Goal: Task Accomplishment & Management: Use online tool/utility

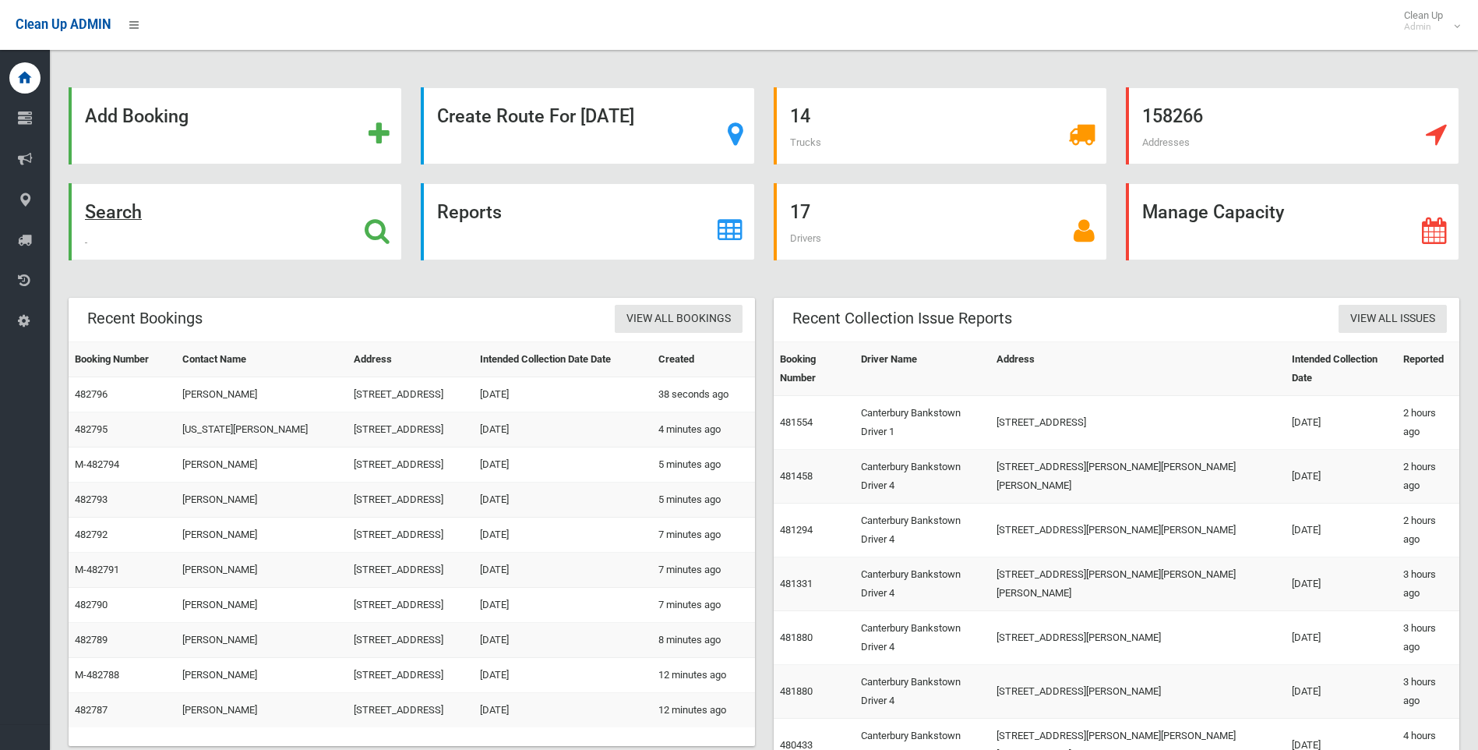
click at [115, 211] on strong "Search" at bounding box center [113, 212] width 57 height 22
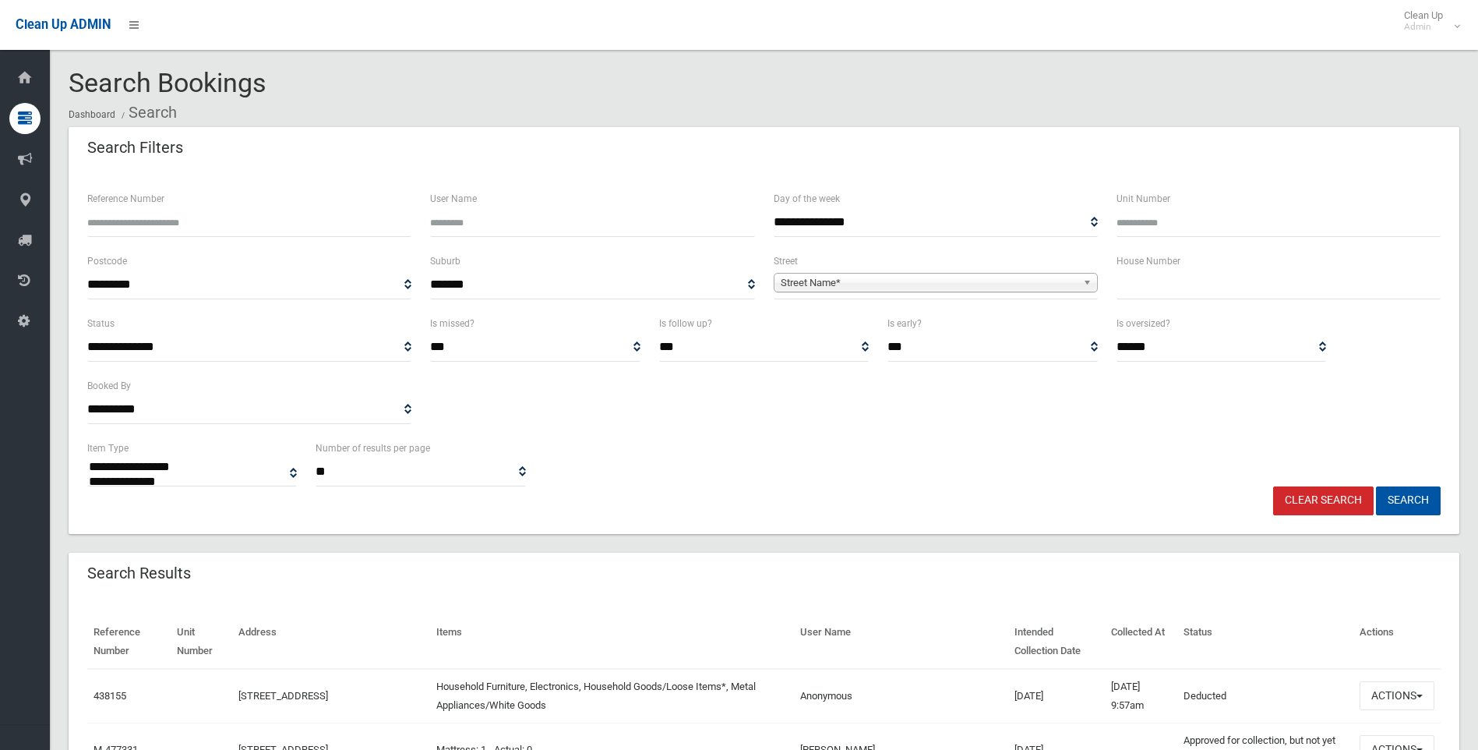
select select
click at [1195, 289] on input "text" at bounding box center [1279, 284] width 324 height 29
click at [1156, 289] on input "text" at bounding box center [1279, 284] width 324 height 29
type input "*"
click at [908, 291] on div "Street Name*" at bounding box center [936, 282] width 324 height 19
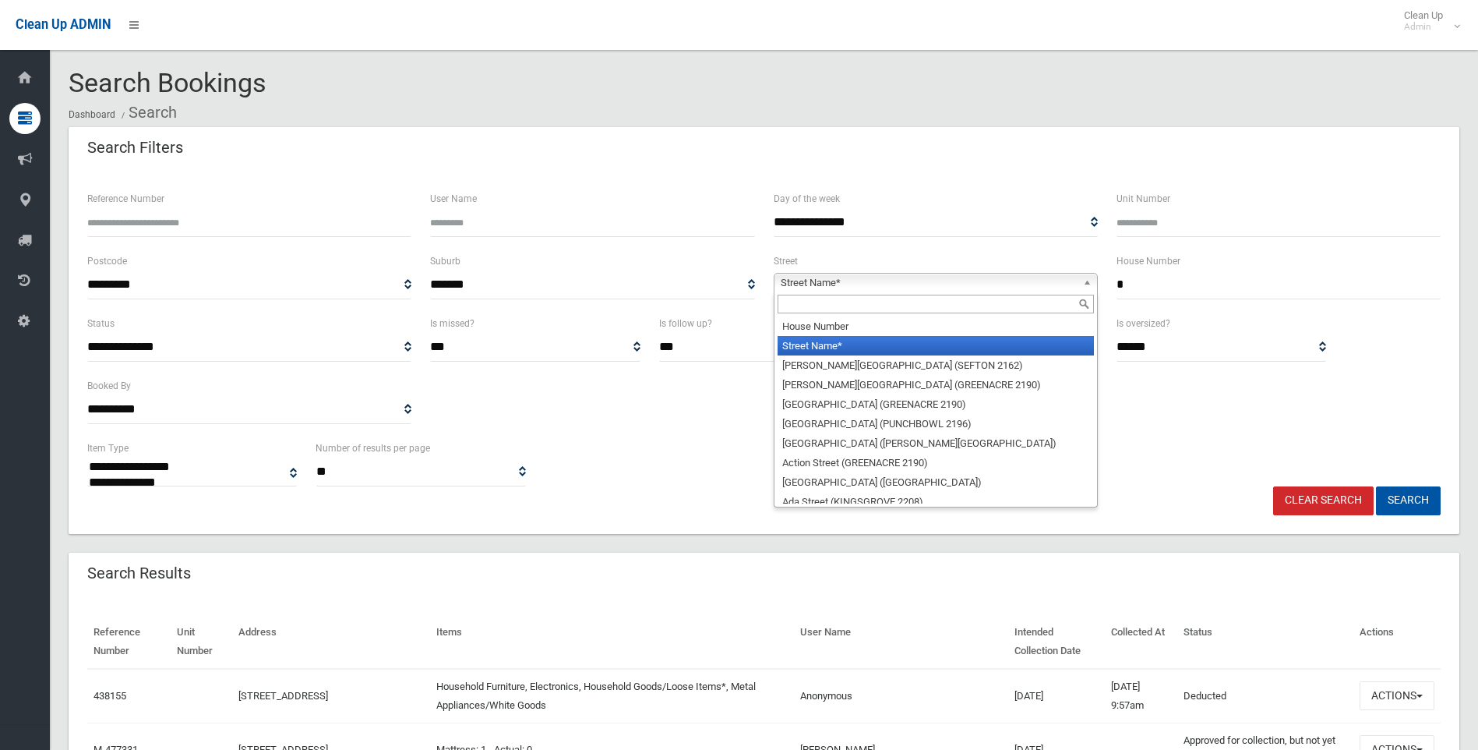
click at [877, 315] on div at bounding box center [936, 303] width 323 height 25
click at [874, 309] on input "text" at bounding box center [936, 304] width 316 height 19
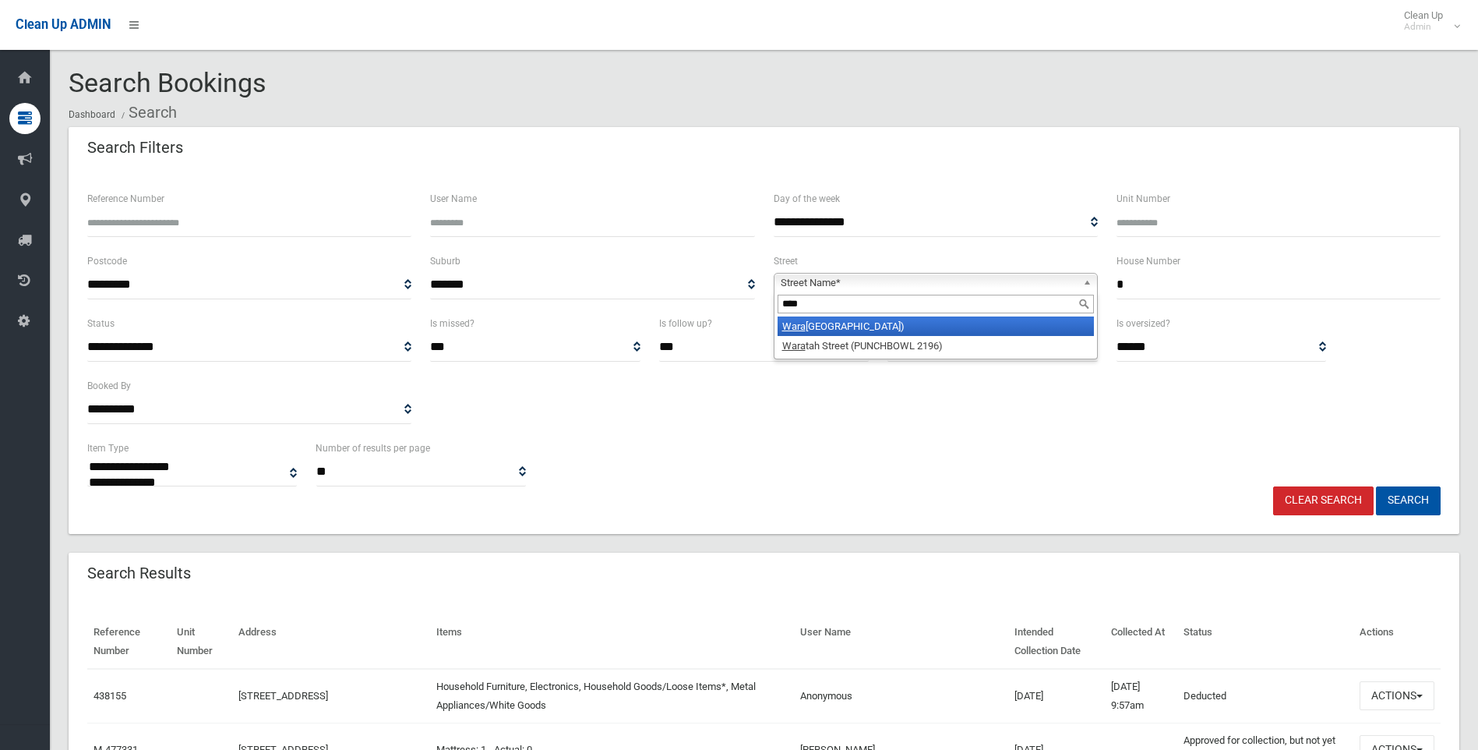
type input "****"
click at [838, 329] on li "Wara tah Street (CANTERBURY 2193)" at bounding box center [936, 325] width 316 height 19
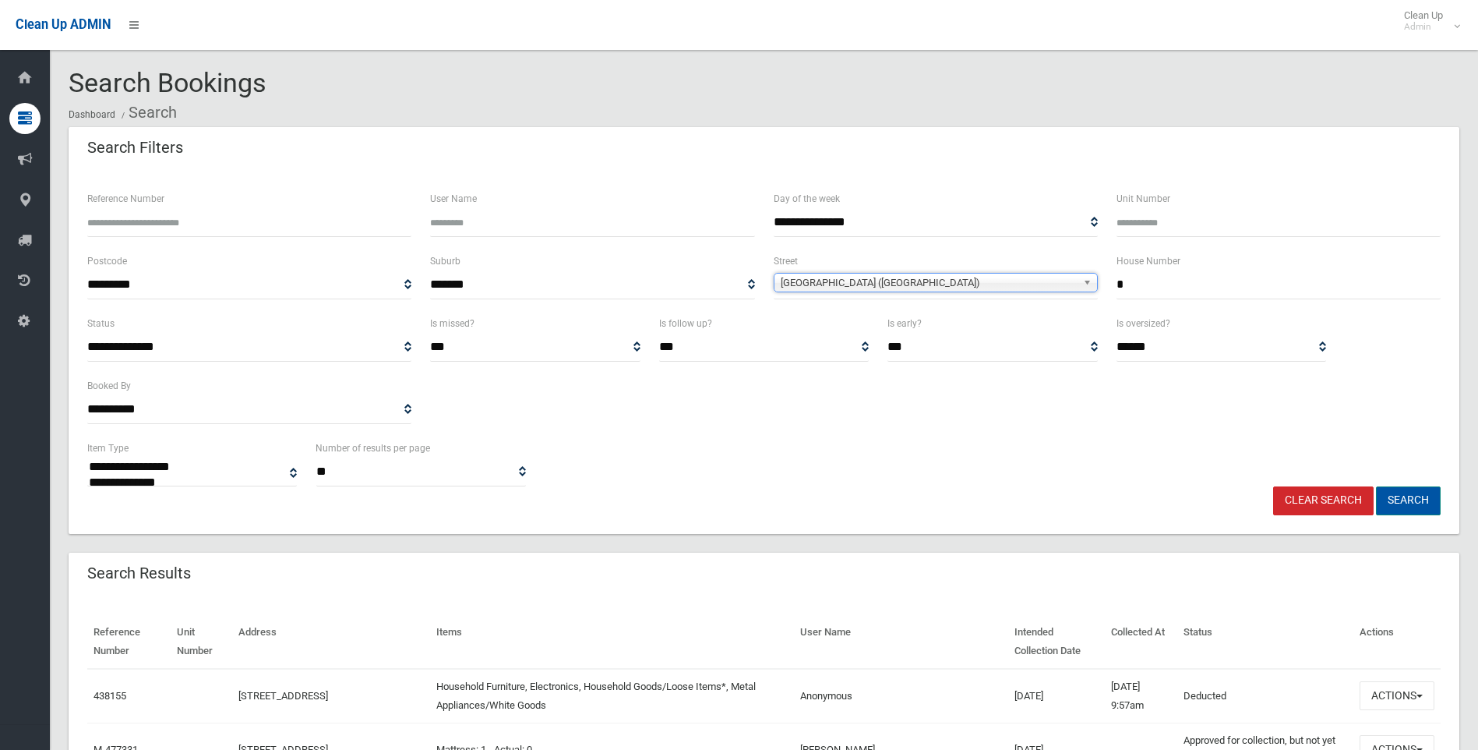
click at [1394, 501] on button "Search" at bounding box center [1408, 500] width 65 height 29
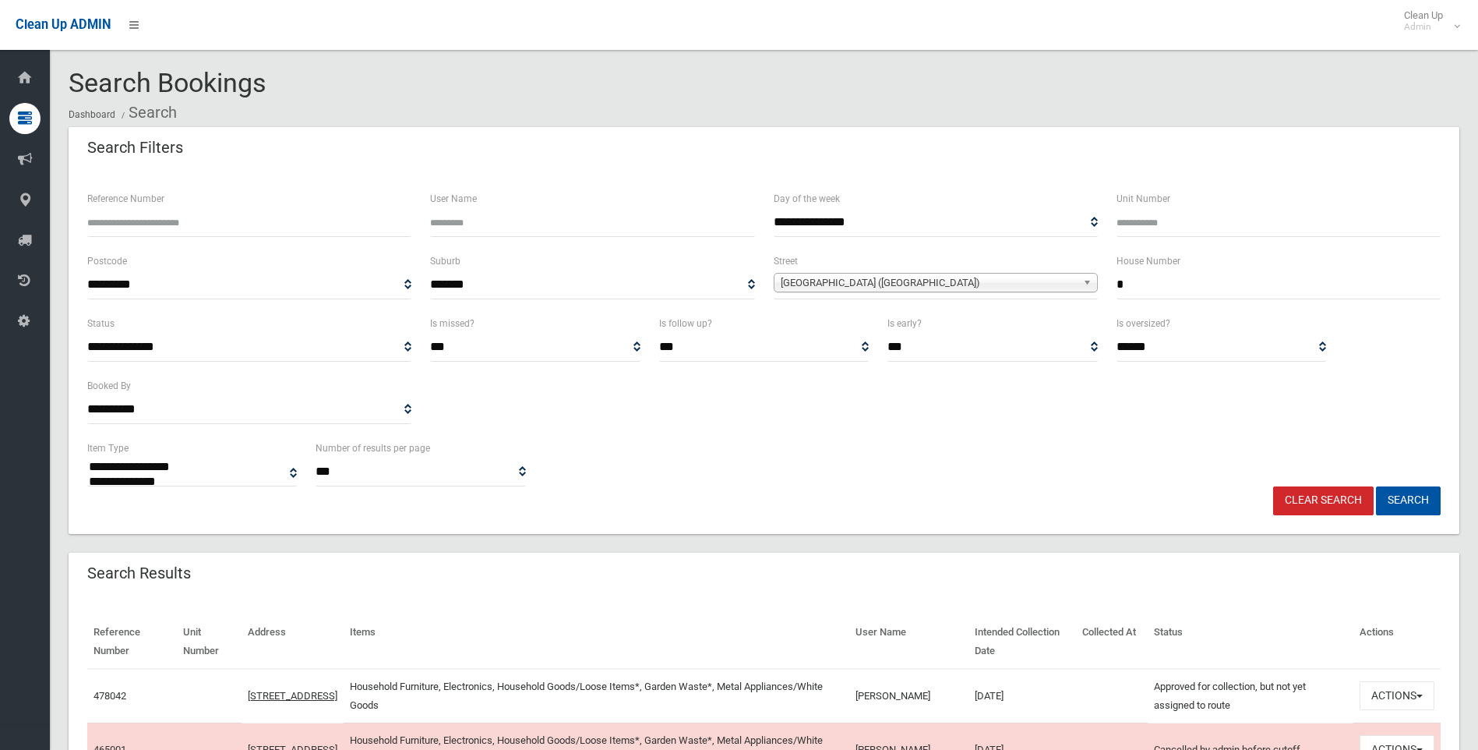
select select
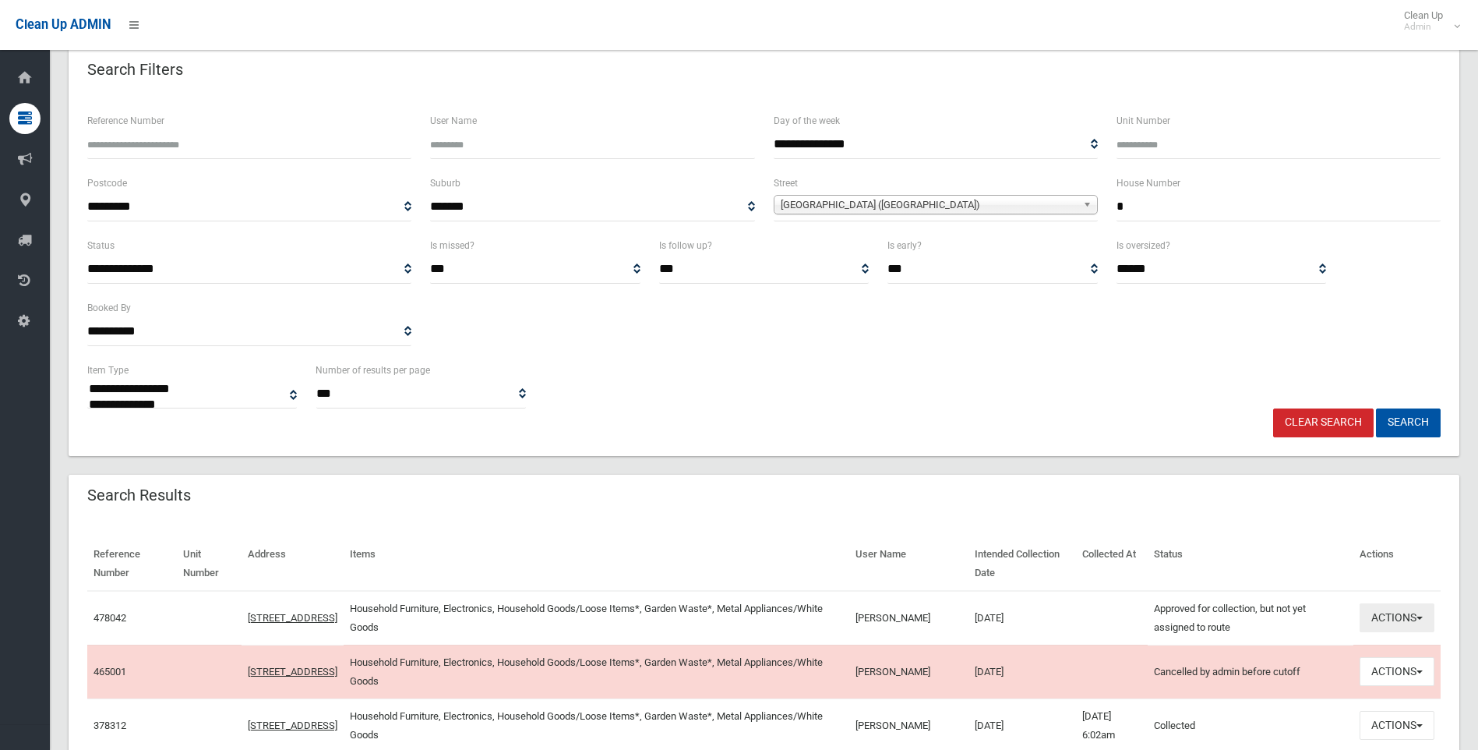
click at [1381, 612] on button "Actions" at bounding box center [1397, 617] width 75 height 29
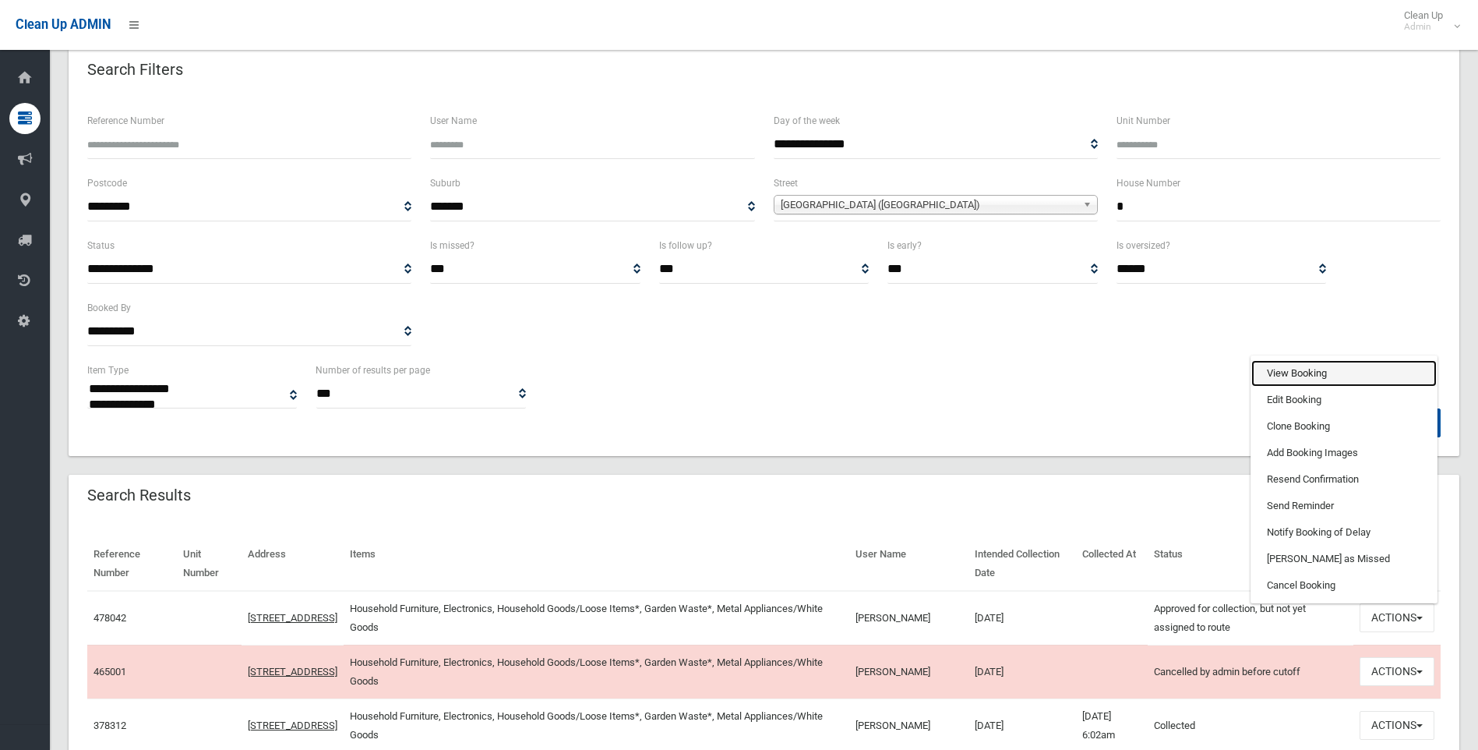
click at [1337, 380] on link "View Booking" at bounding box center [1343, 373] width 185 height 26
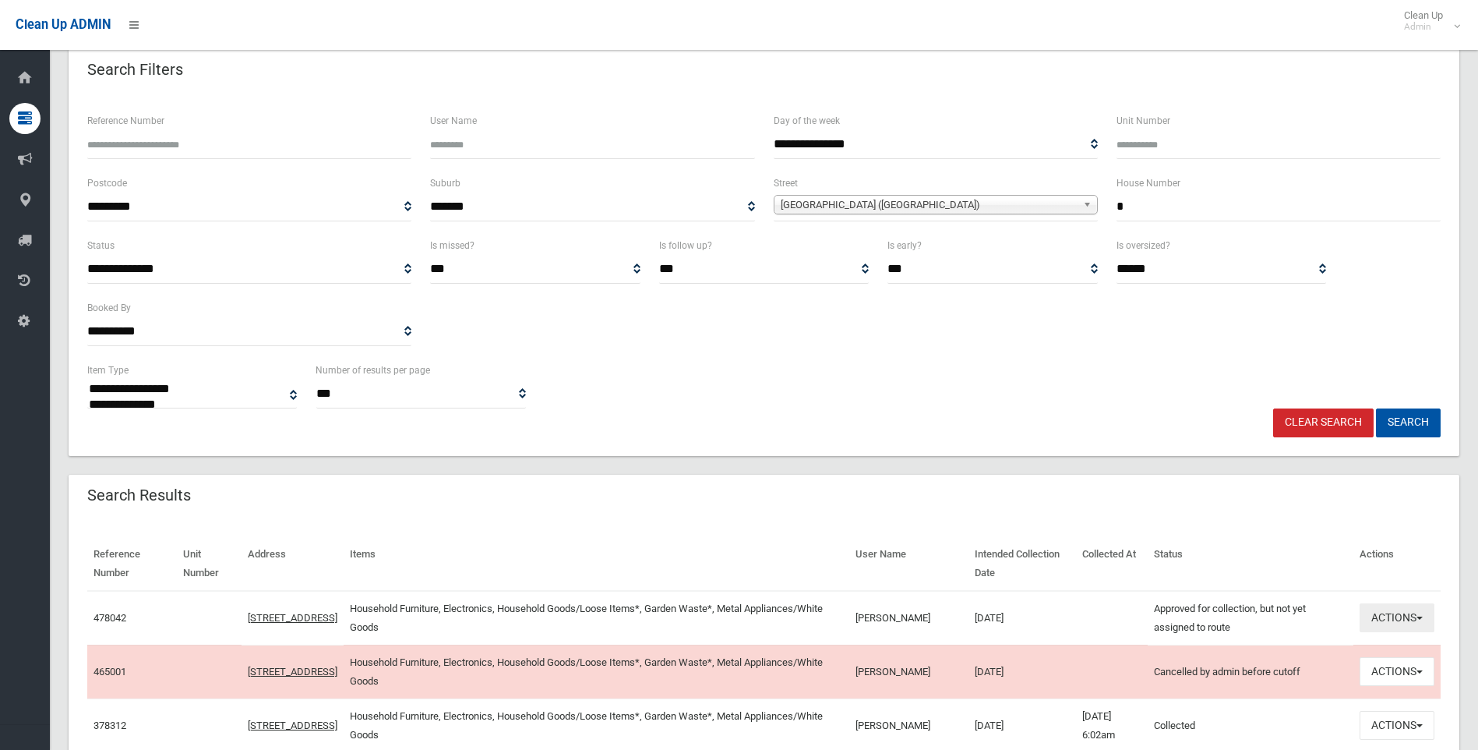
click at [1389, 609] on button "Actions" at bounding box center [1397, 617] width 75 height 29
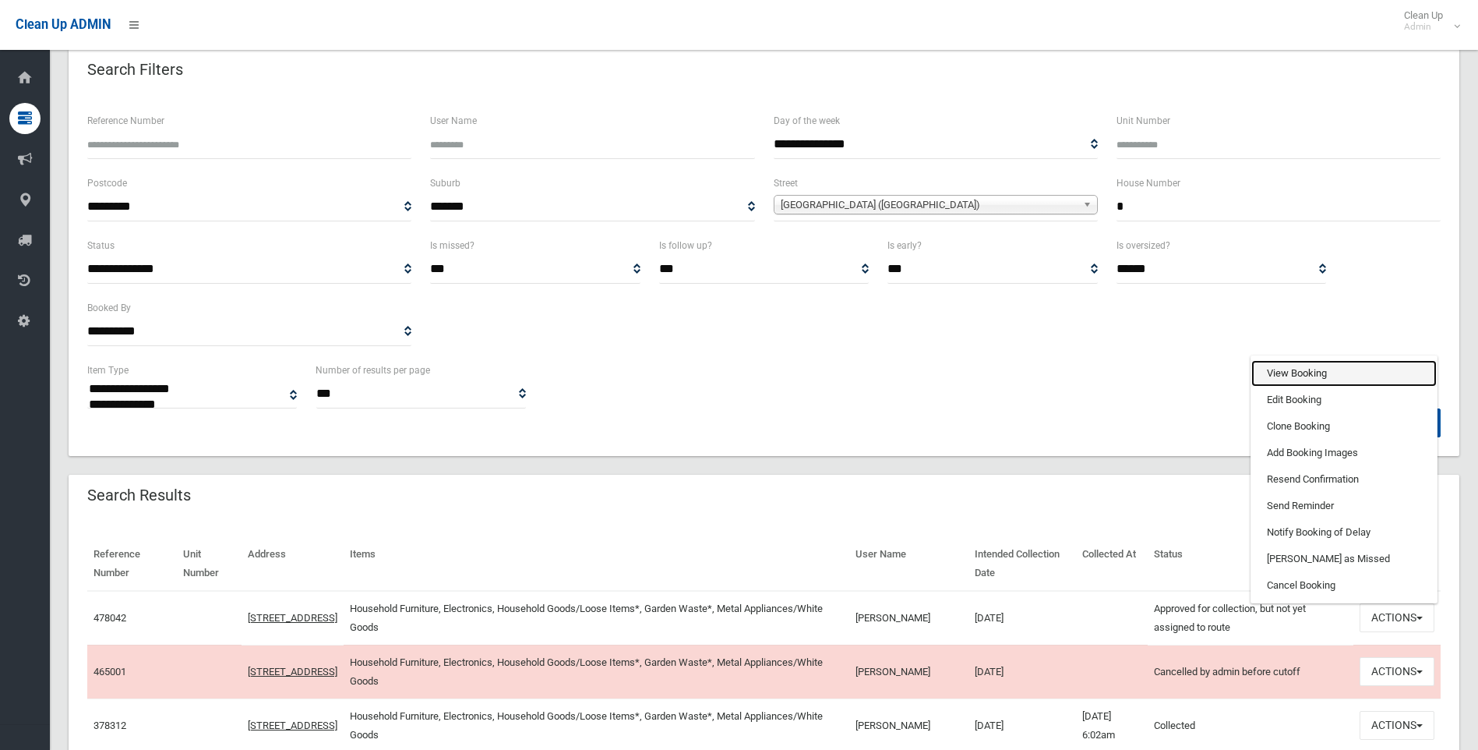
click at [1305, 376] on link "View Booking" at bounding box center [1343, 373] width 185 height 26
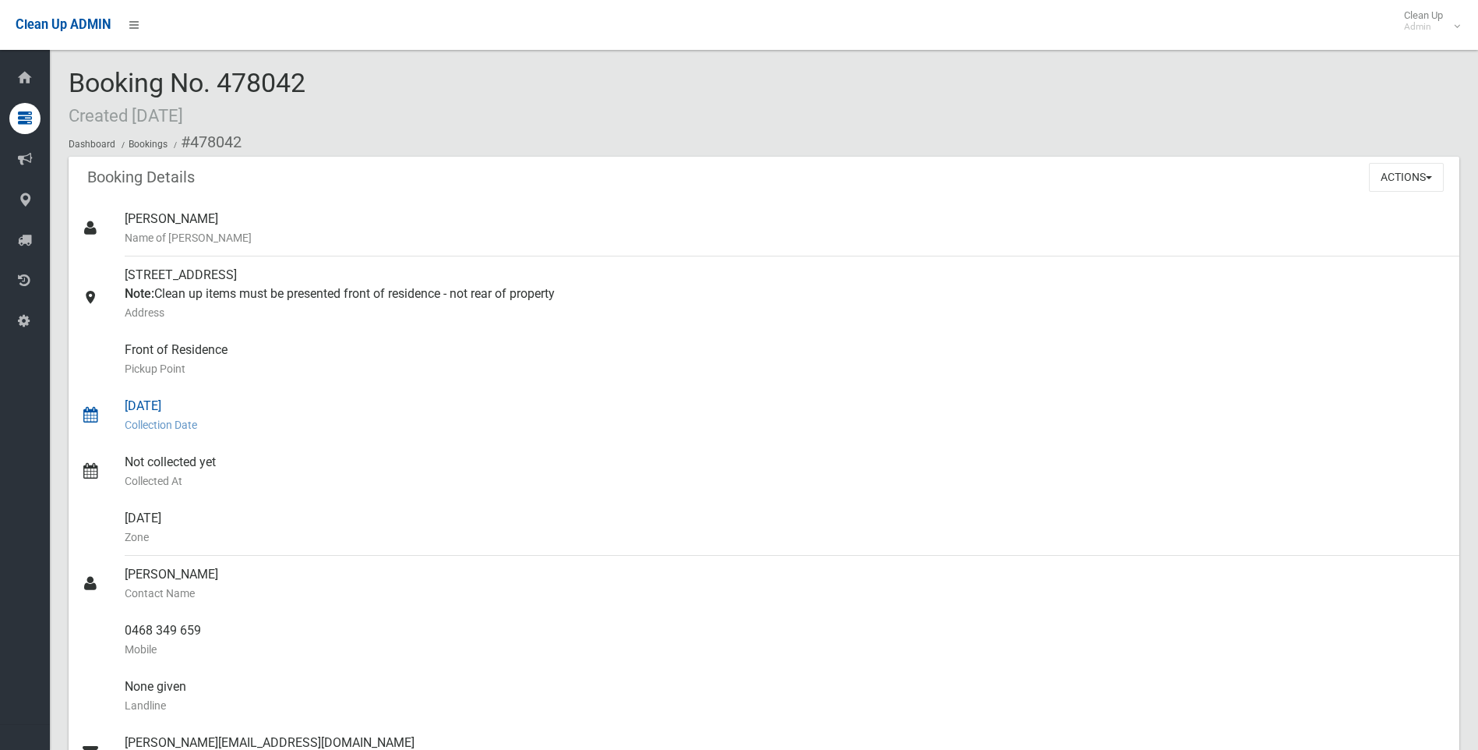
click at [666, 436] on div "05/09/2025 Collection Date" at bounding box center [786, 415] width 1322 height 56
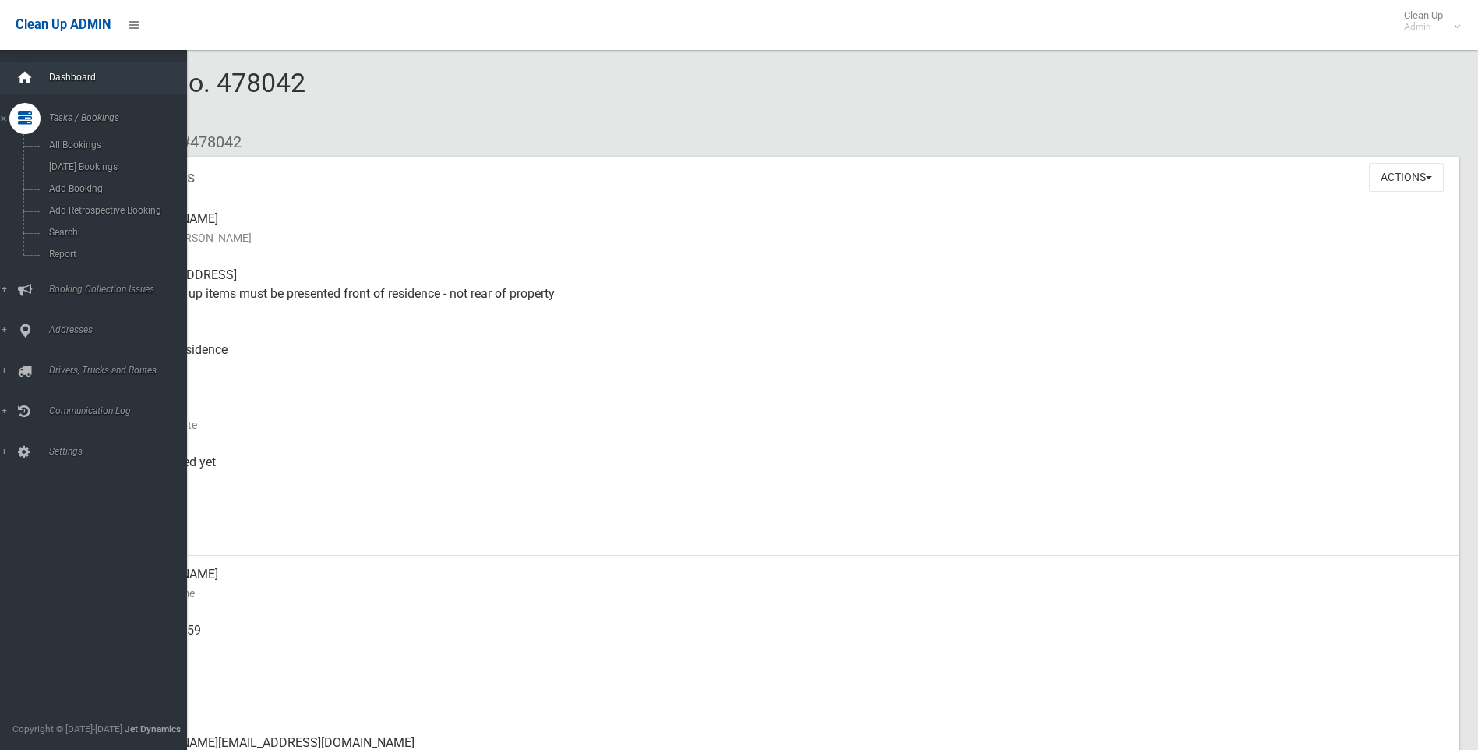
click at [21, 83] on icon at bounding box center [24, 77] width 17 height 31
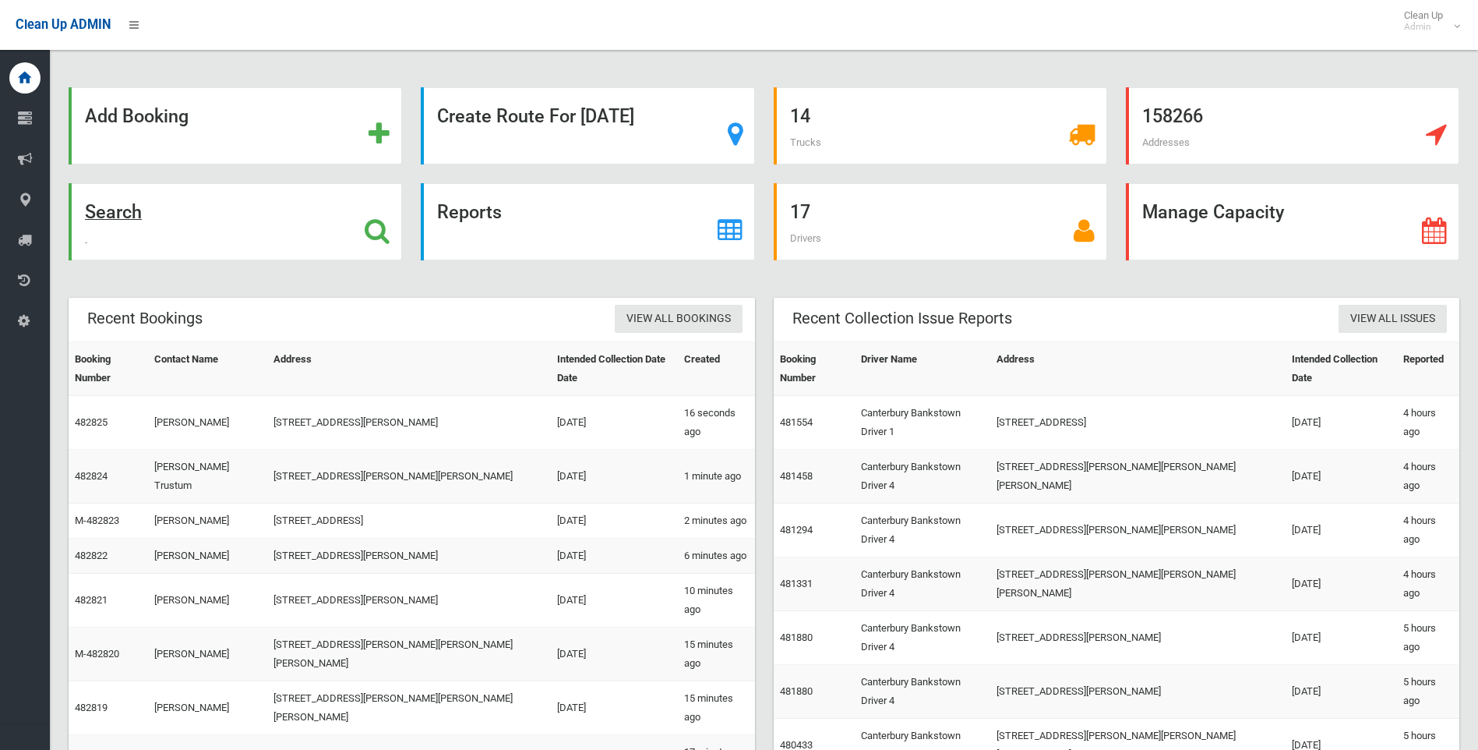
click at [104, 213] on strong "Search" at bounding box center [113, 212] width 57 height 22
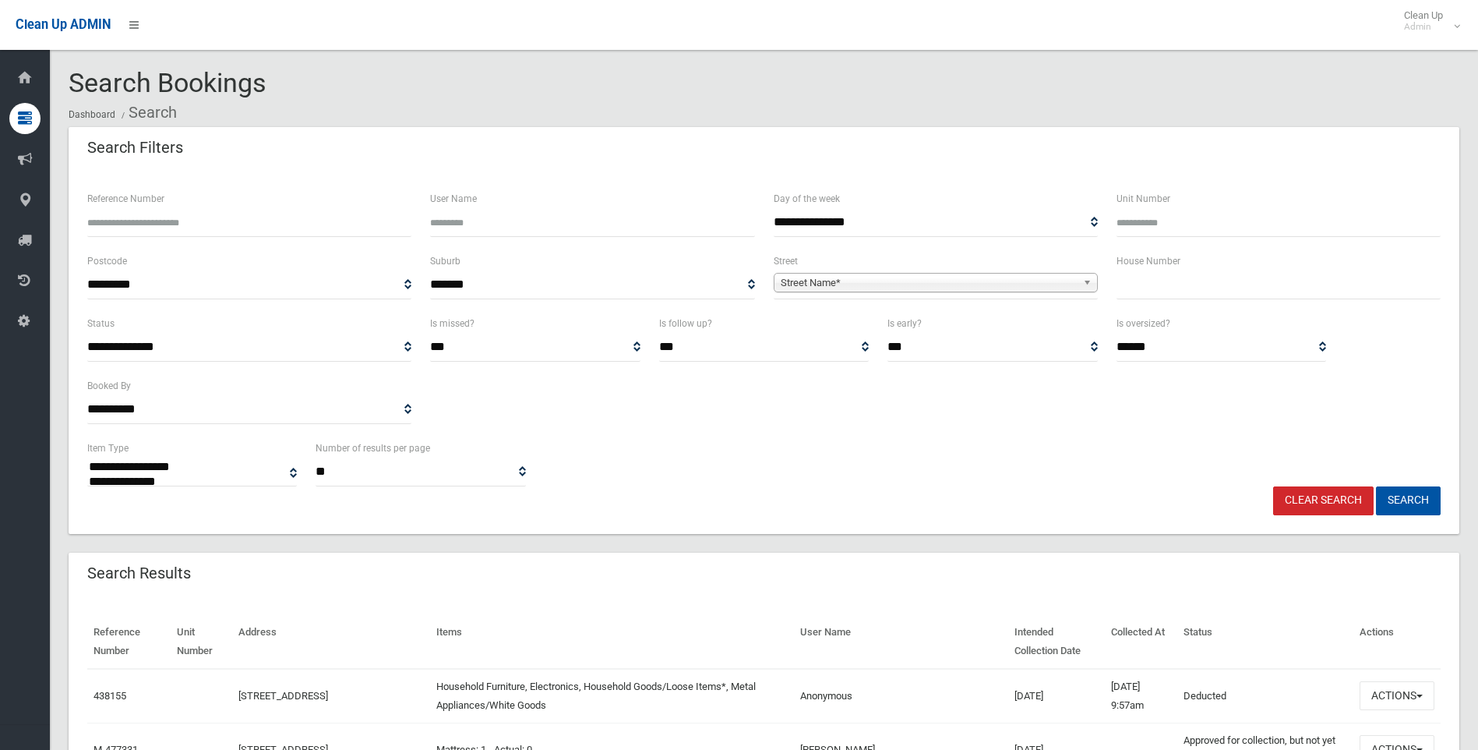
select select
click at [1157, 298] on input "text" at bounding box center [1279, 284] width 324 height 29
click at [1142, 293] on input "text" at bounding box center [1279, 284] width 324 height 29
click at [1177, 292] on input "text" at bounding box center [1279, 284] width 324 height 29
type input "*"
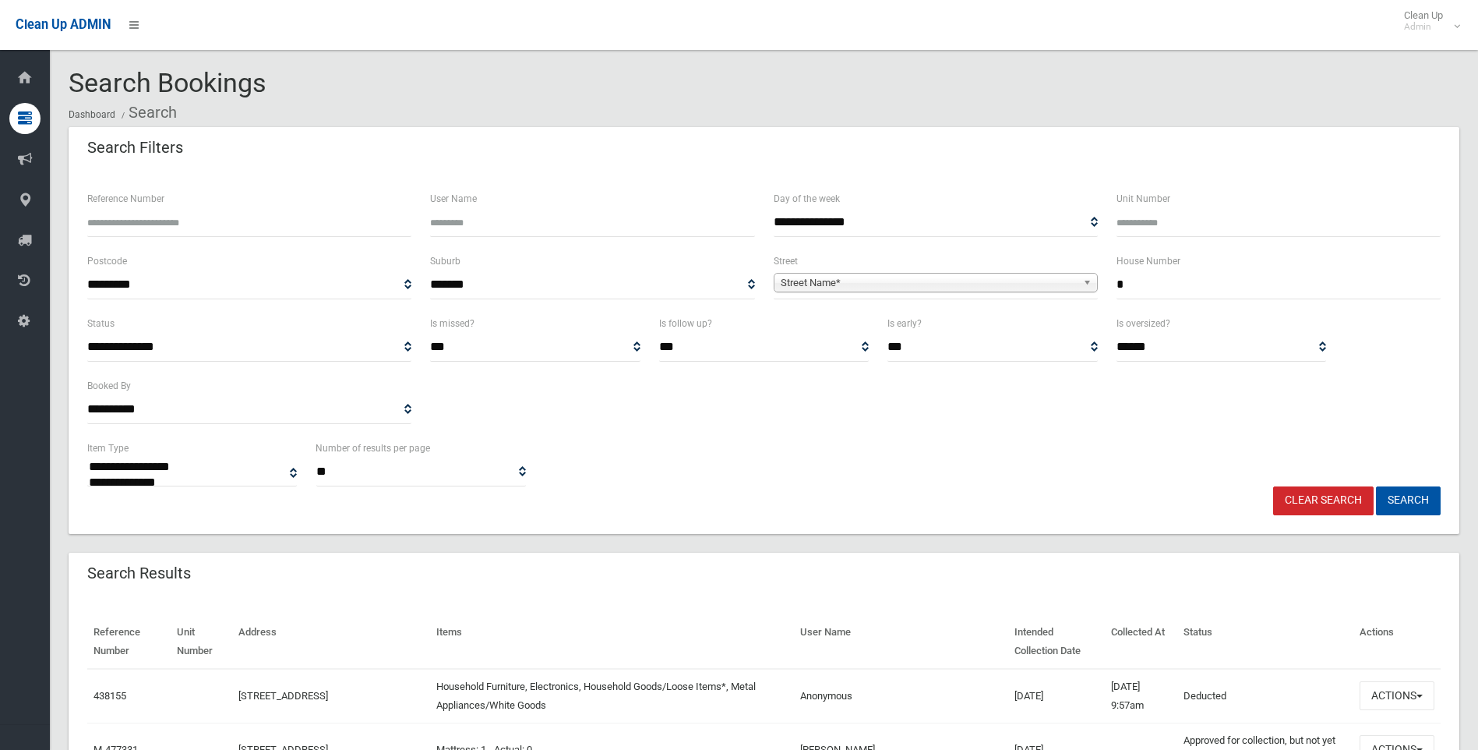
click at [858, 284] on span "Street Name*" at bounding box center [929, 283] width 296 height 19
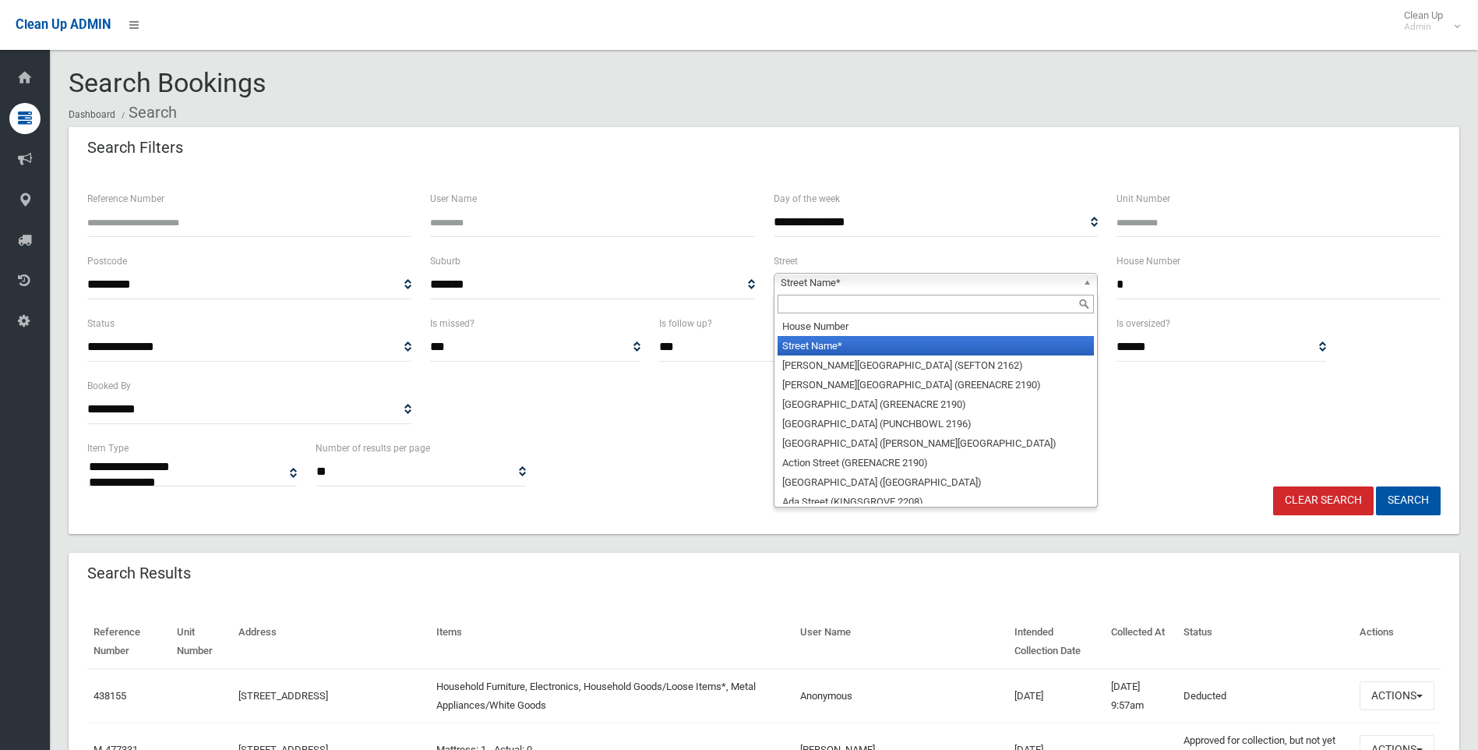
click at [834, 312] on input "text" at bounding box center [936, 304] width 316 height 19
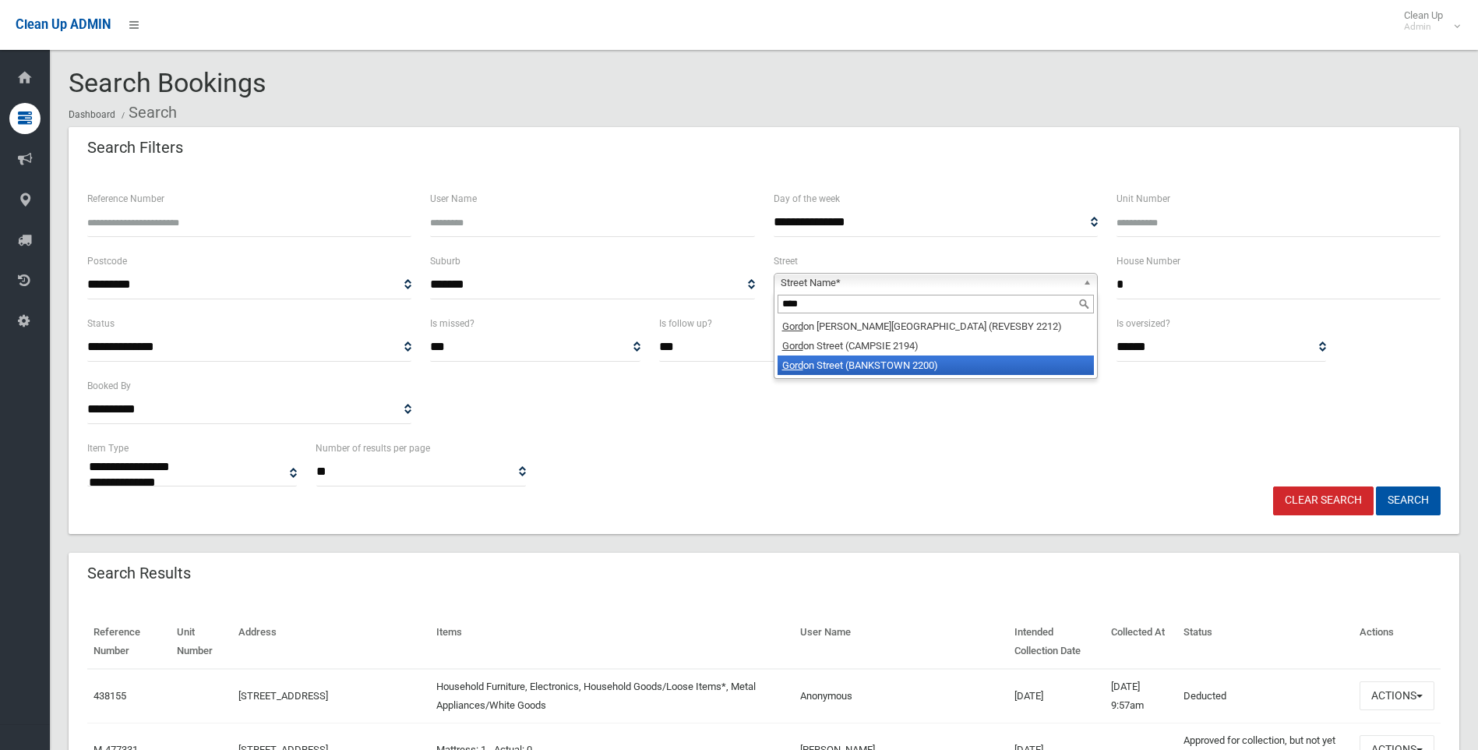
type input "****"
click at [825, 362] on li "Gord on Street (BANKSTOWN 2200)" at bounding box center [936, 364] width 316 height 19
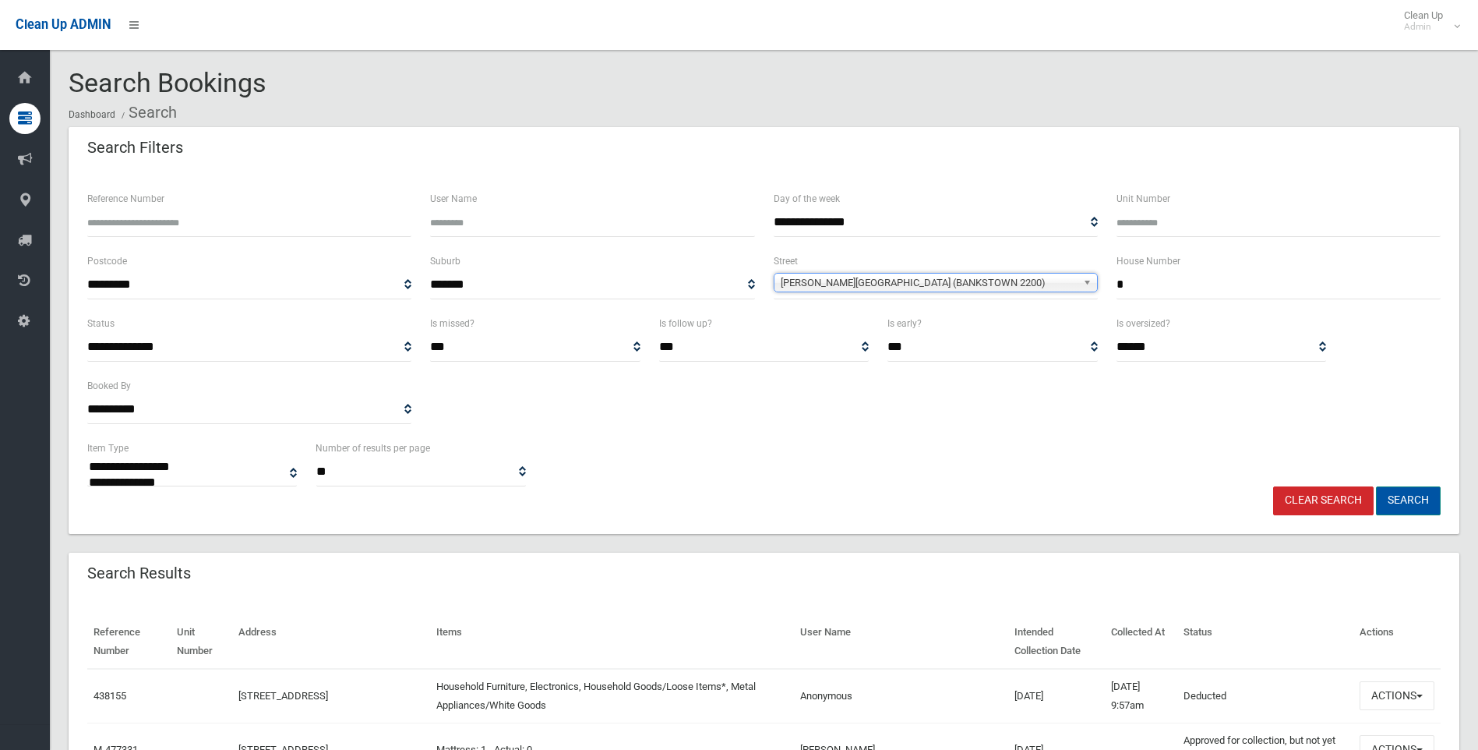
click at [1392, 494] on button "Search" at bounding box center [1408, 500] width 65 height 29
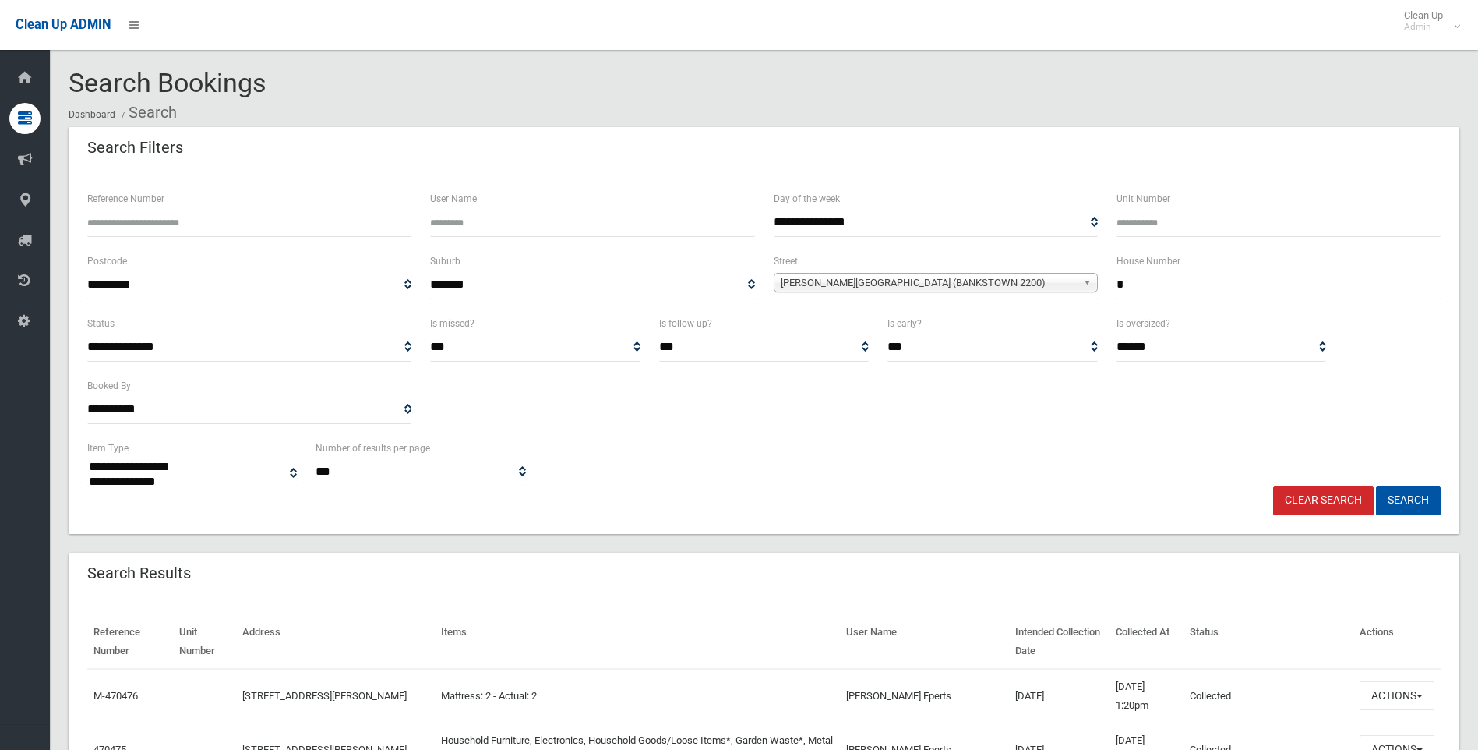
select select
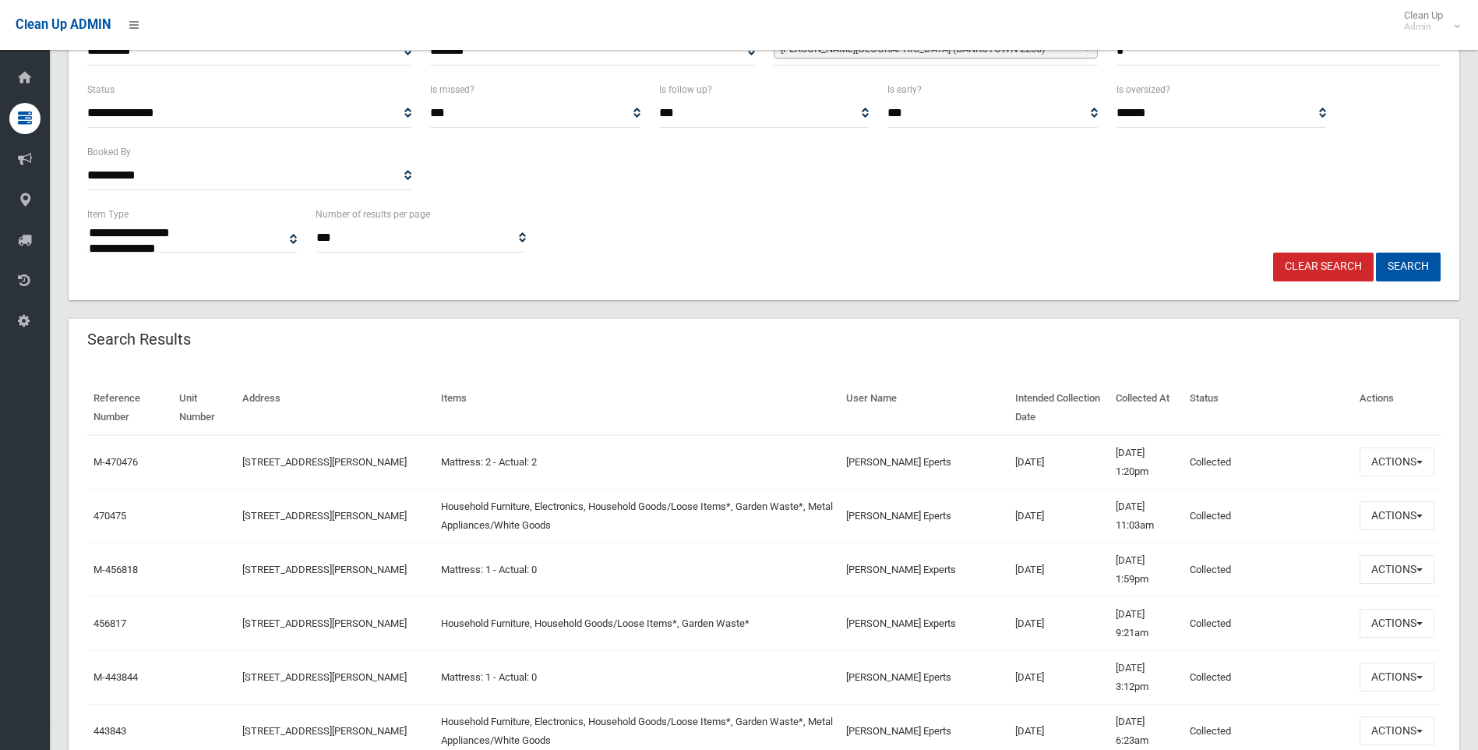
scroll to position [78, 0]
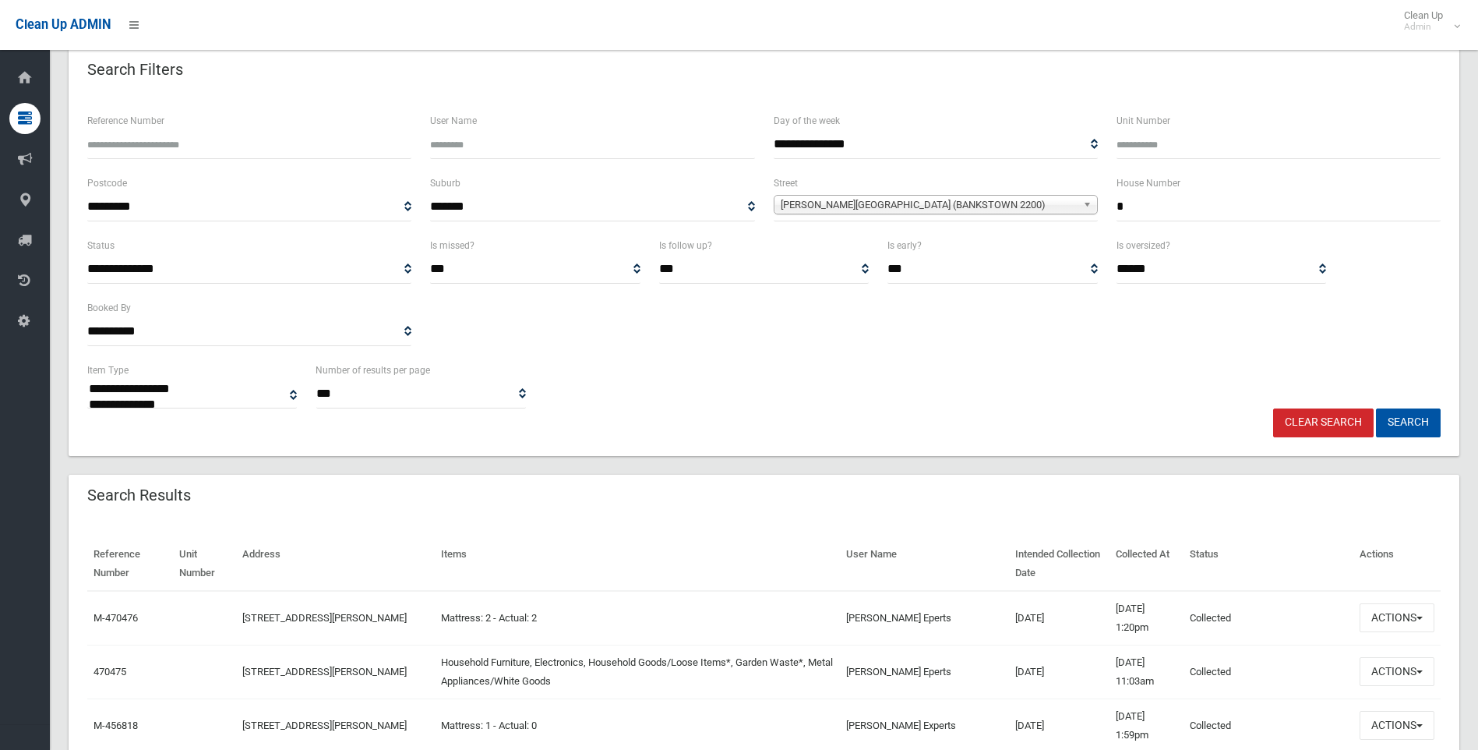
click at [1158, 210] on input "*" at bounding box center [1279, 206] width 324 height 29
click at [1119, 205] on input "*" at bounding box center [1279, 206] width 324 height 29
type input "***"
click at [1376, 408] on button "Search" at bounding box center [1408, 422] width 65 height 29
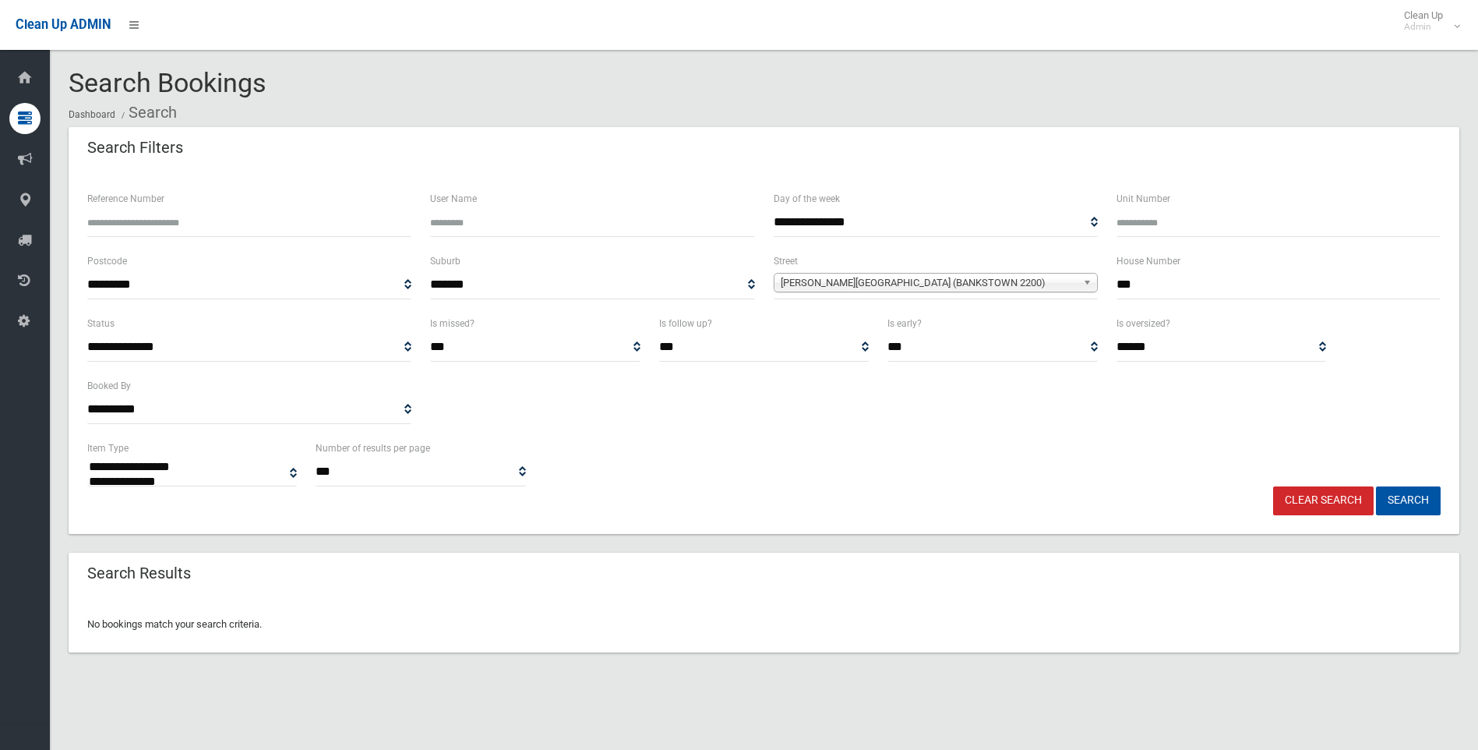
select select
drag, startPoint x: 1163, startPoint y: 291, endPoint x: 1123, endPoint y: 291, distance: 40.5
click at [1123, 291] on input "***" at bounding box center [1279, 284] width 324 height 29
type input "*"
click at [1376, 486] on button "Search" at bounding box center [1408, 500] width 65 height 29
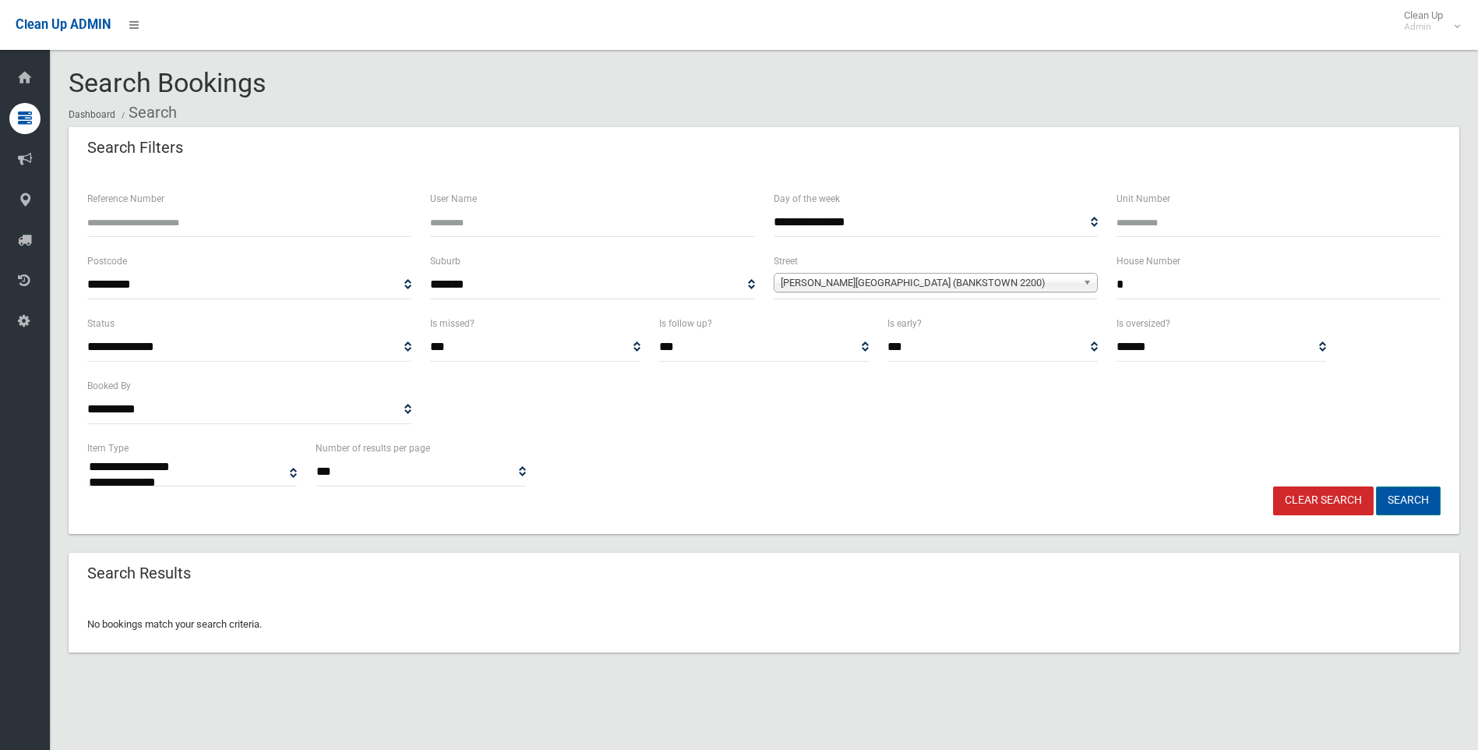
click at [1428, 508] on button "Search" at bounding box center [1408, 500] width 65 height 29
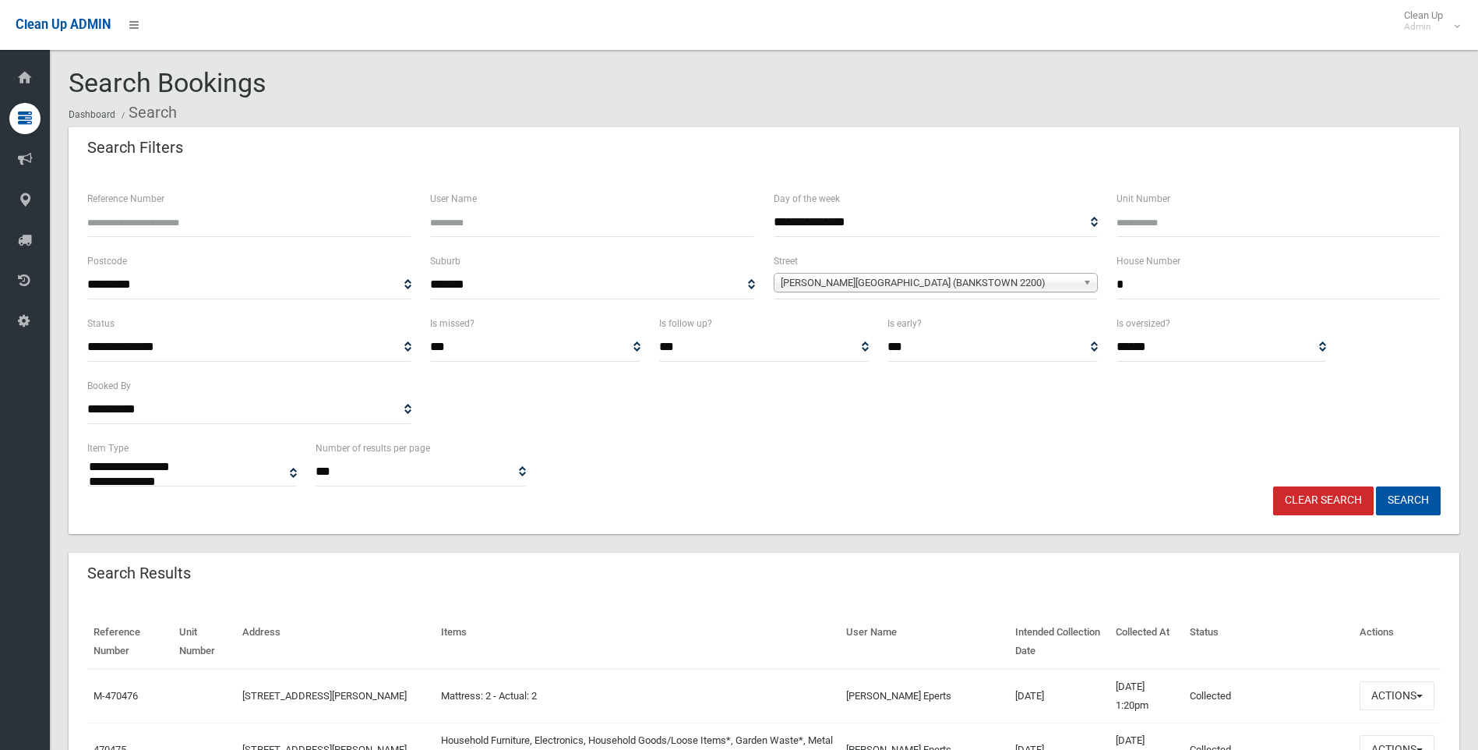
select select
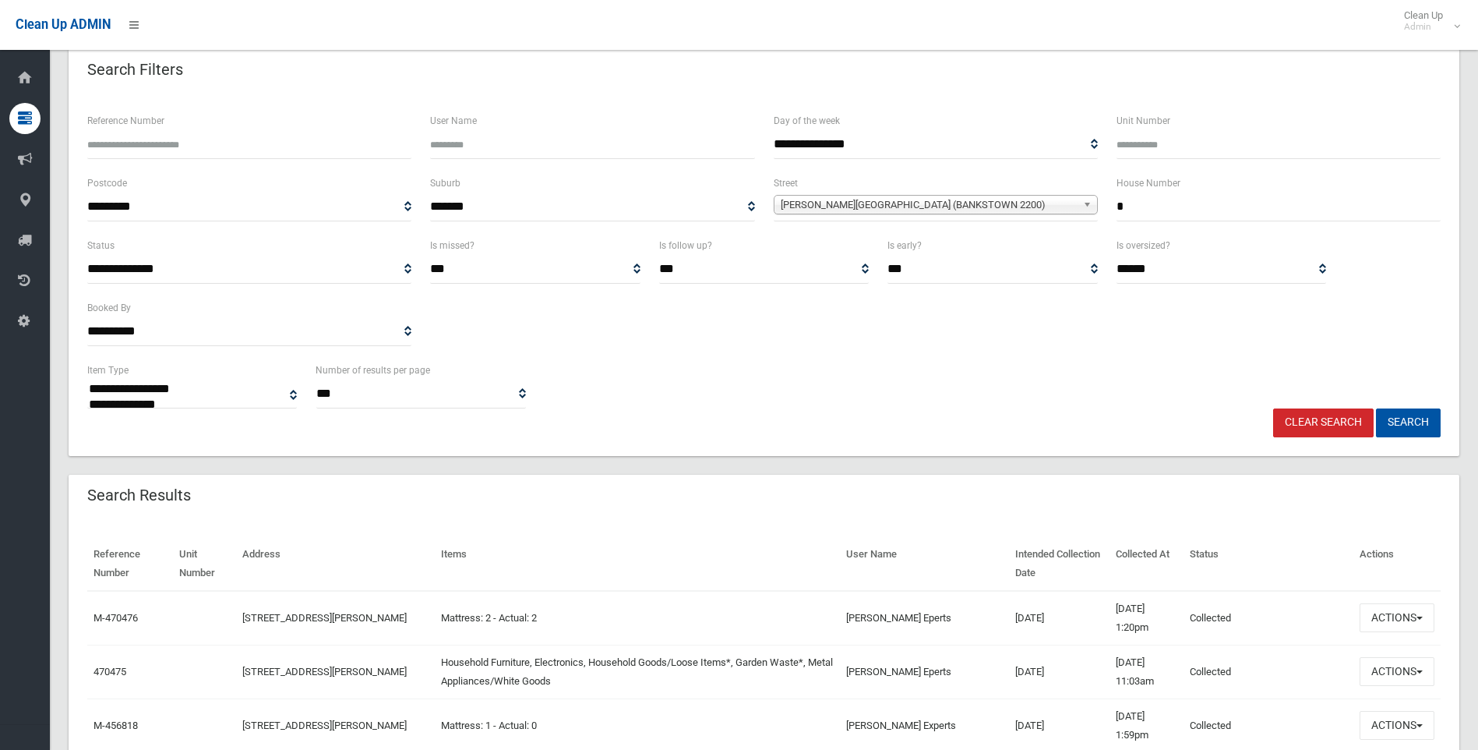
scroll to position [156, 0]
